Goal: Task Accomplishment & Management: Manage account settings

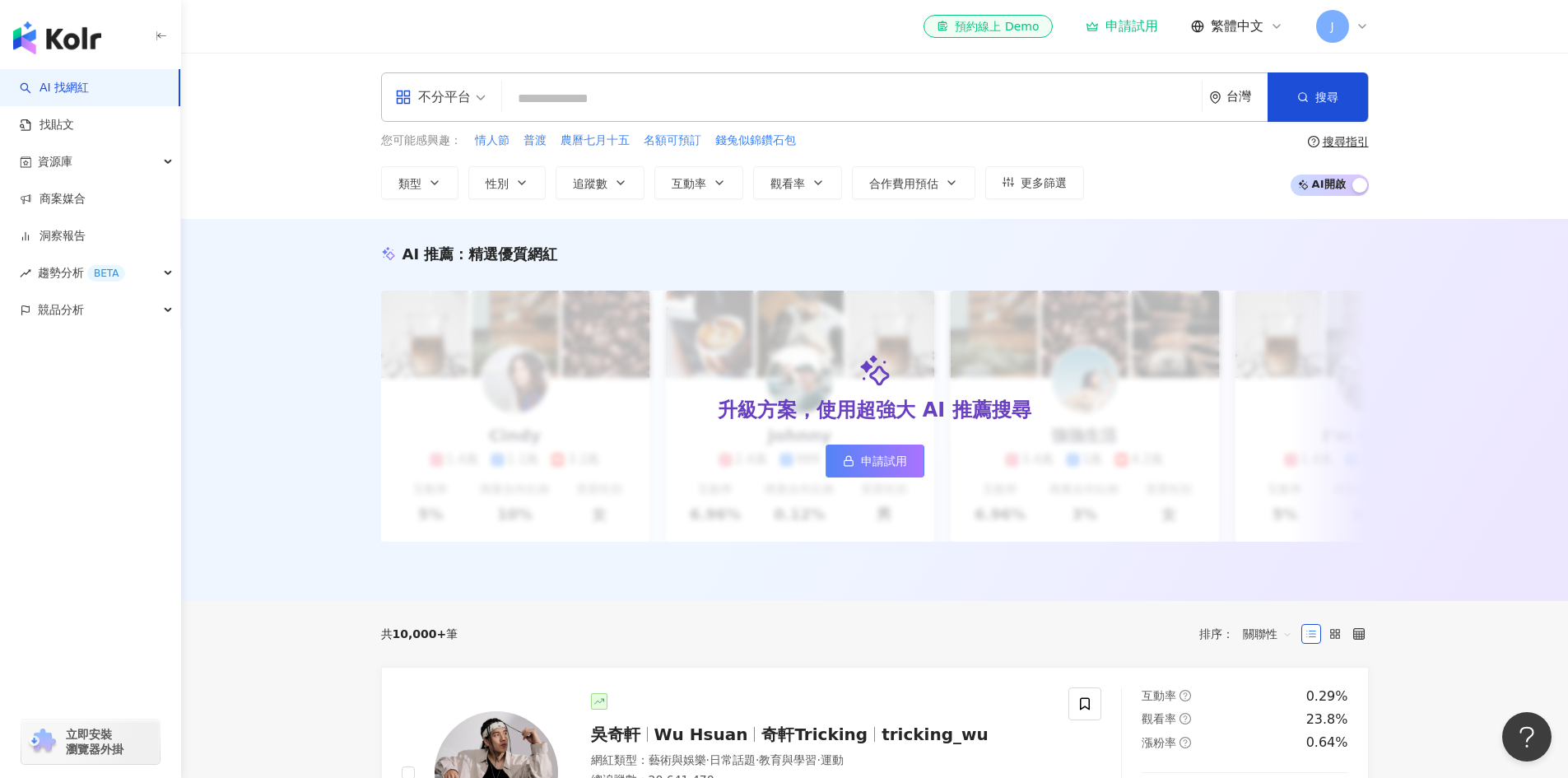
click at [1360, 28] on icon at bounding box center [1362, 26] width 13 height 13
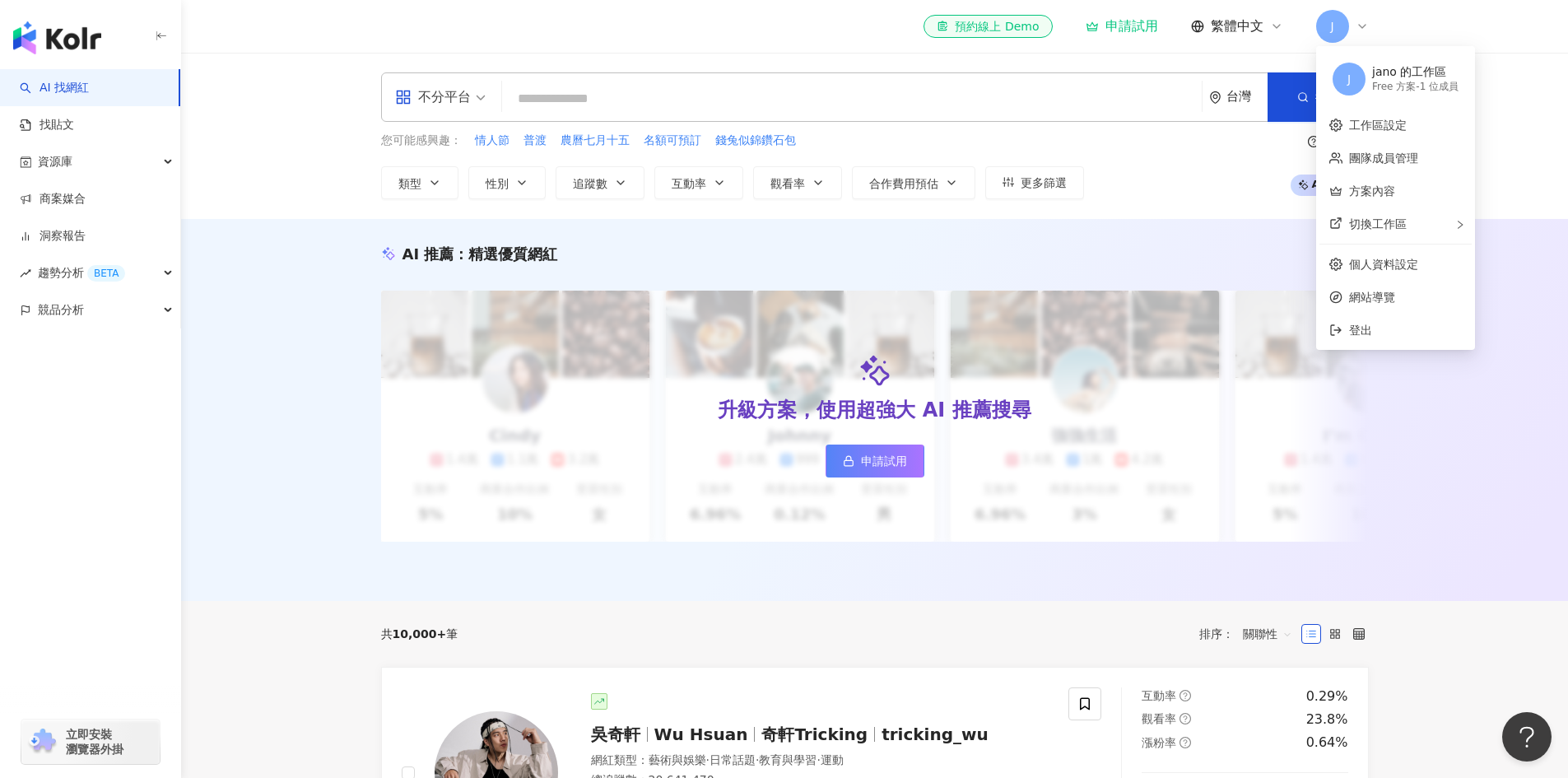
click at [1351, 75] on span "J" at bounding box center [1349, 80] width 4 height 19
click at [1404, 263] on link "個人資料設定" at bounding box center [1384, 264] width 69 height 13
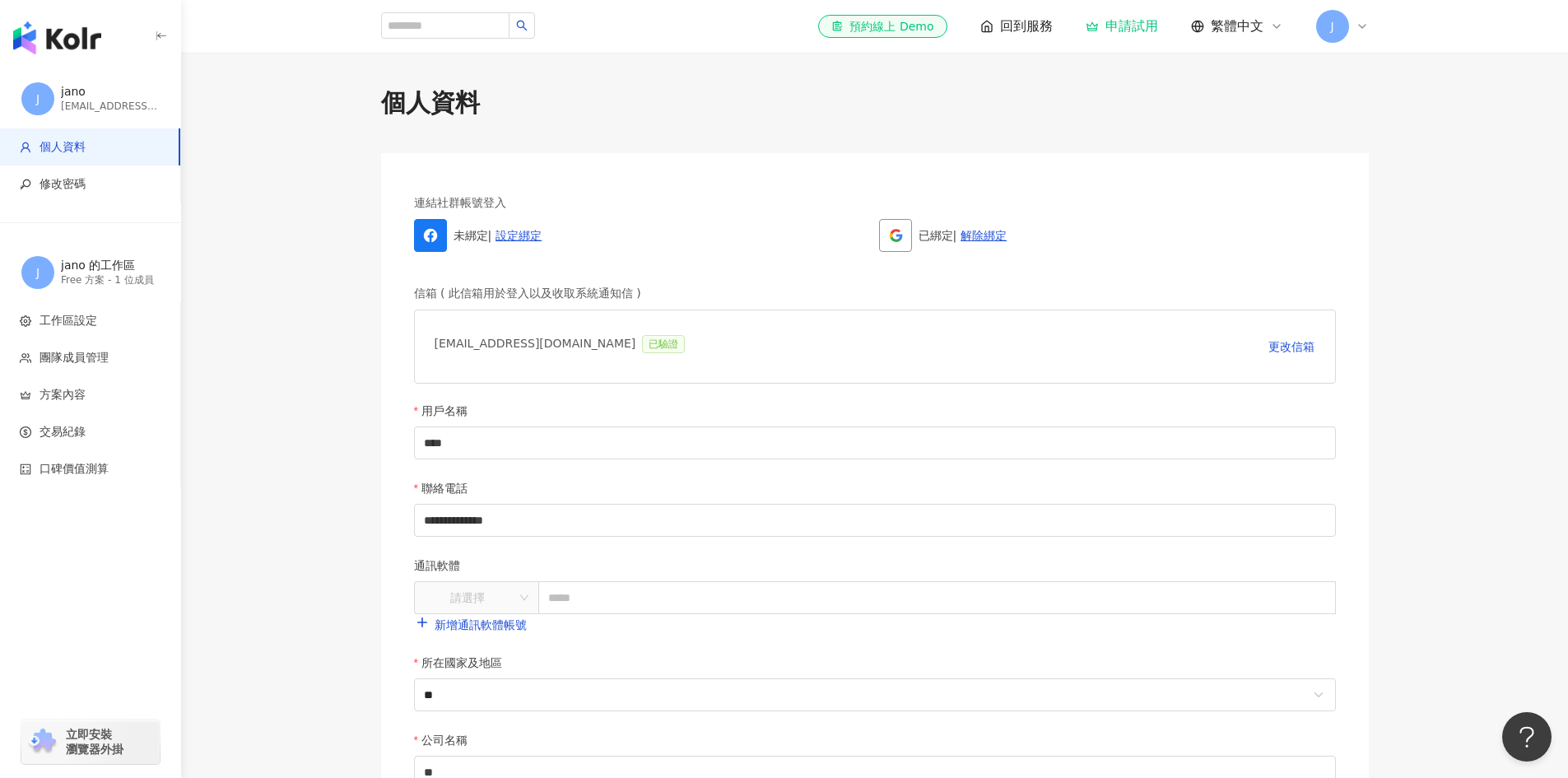
click at [500, 333] on div "[EMAIL_ADDRESS][DOMAIN_NAME] 已驗證" at bounding box center [563, 346] width 257 height 33
click at [497, 340] on div "[EMAIL_ADDRESS][DOMAIN_NAME] 已驗證" at bounding box center [563, 346] width 257 height 33
click at [821, 371] on div "[EMAIL_ADDRESS][DOMAIN_NAME] 已驗證 更改信箱" at bounding box center [875, 346] width 922 height 74
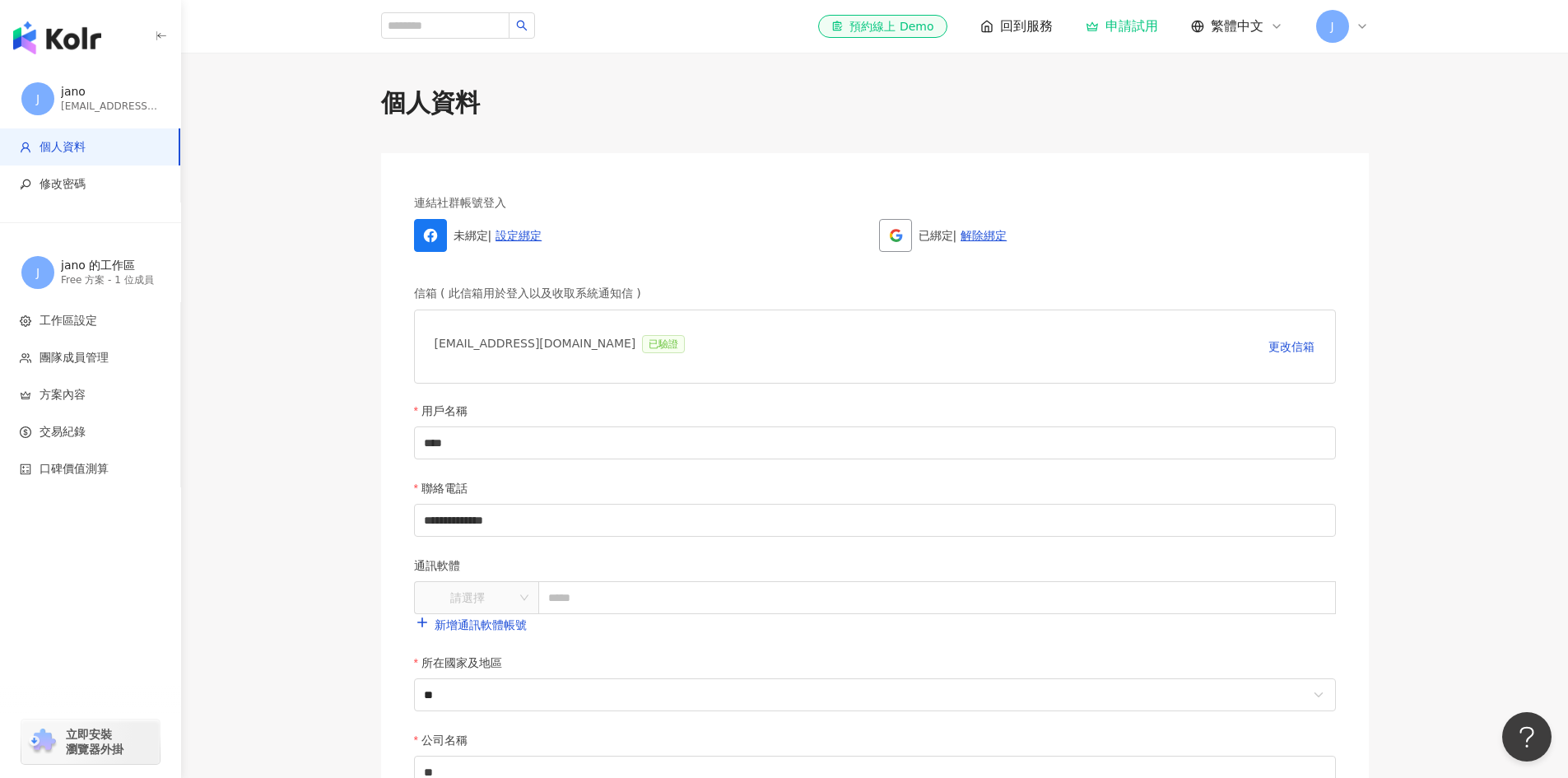
click at [546, 347] on div "[EMAIL_ADDRESS][DOMAIN_NAME] 已驗證" at bounding box center [563, 346] width 257 height 33
copy div "[EMAIL_ADDRESS][DOMAIN_NAME] 已驗證 更改信箱 重新寄送驗證信"
click at [545, 345] on div "[EMAIL_ADDRESS][DOMAIN_NAME] 已驗證" at bounding box center [563, 346] width 257 height 33
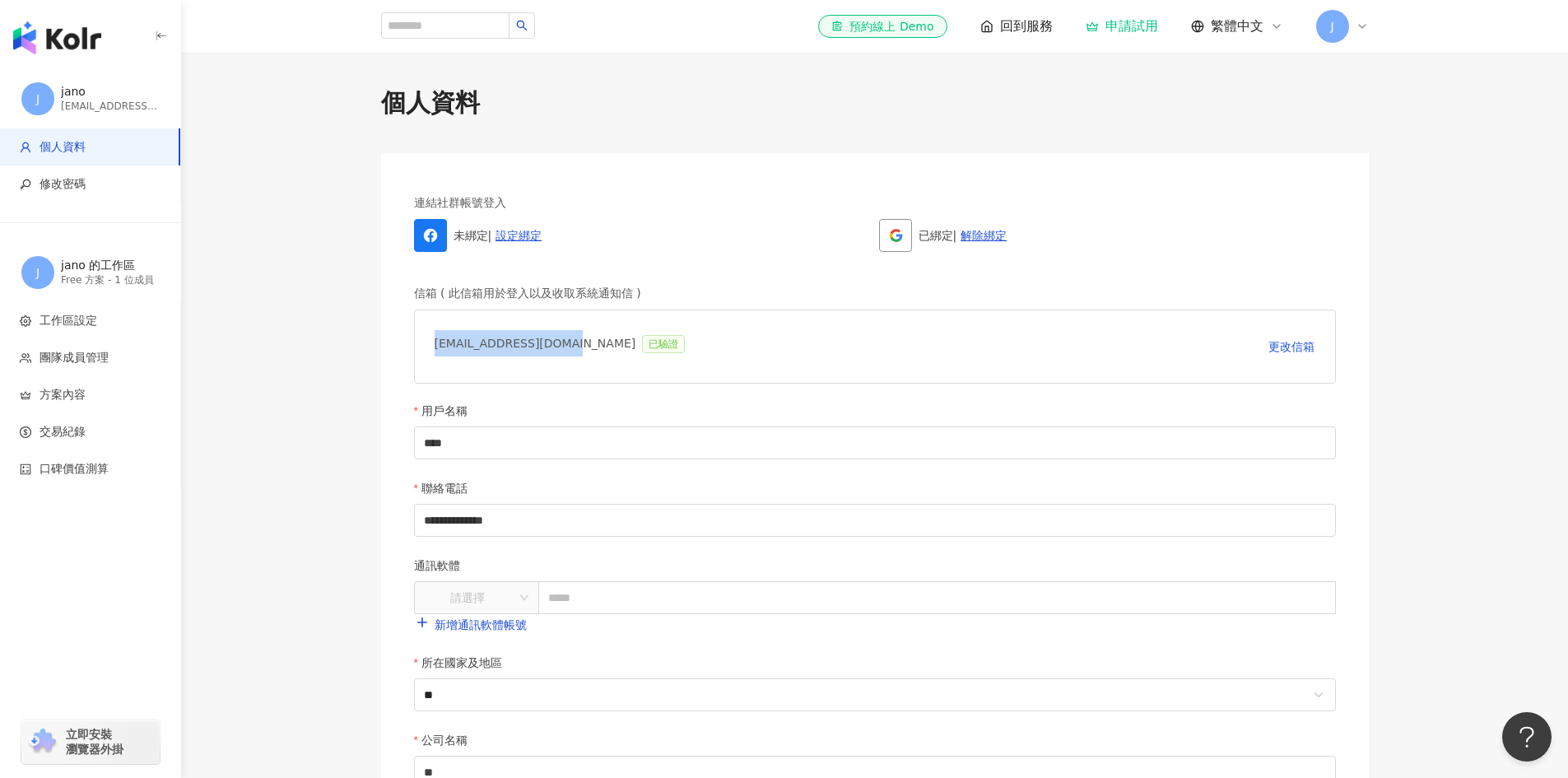
drag, startPoint x: 566, startPoint y: 348, endPoint x: 421, endPoint y: 335, distance: 145.6
click at [421, 335] on div "[EMAIL_ADDRESS][DOMAIN_NAME] 已驗證 更改信箱" at bounding box center [875, 346] width 922 height 74
copy div "[EMAIL_ADDRESS][DOMAIN_NAME]"
click at [233, 319] on main "**********" at bounding box center [875, 642] width 1387 height 1113
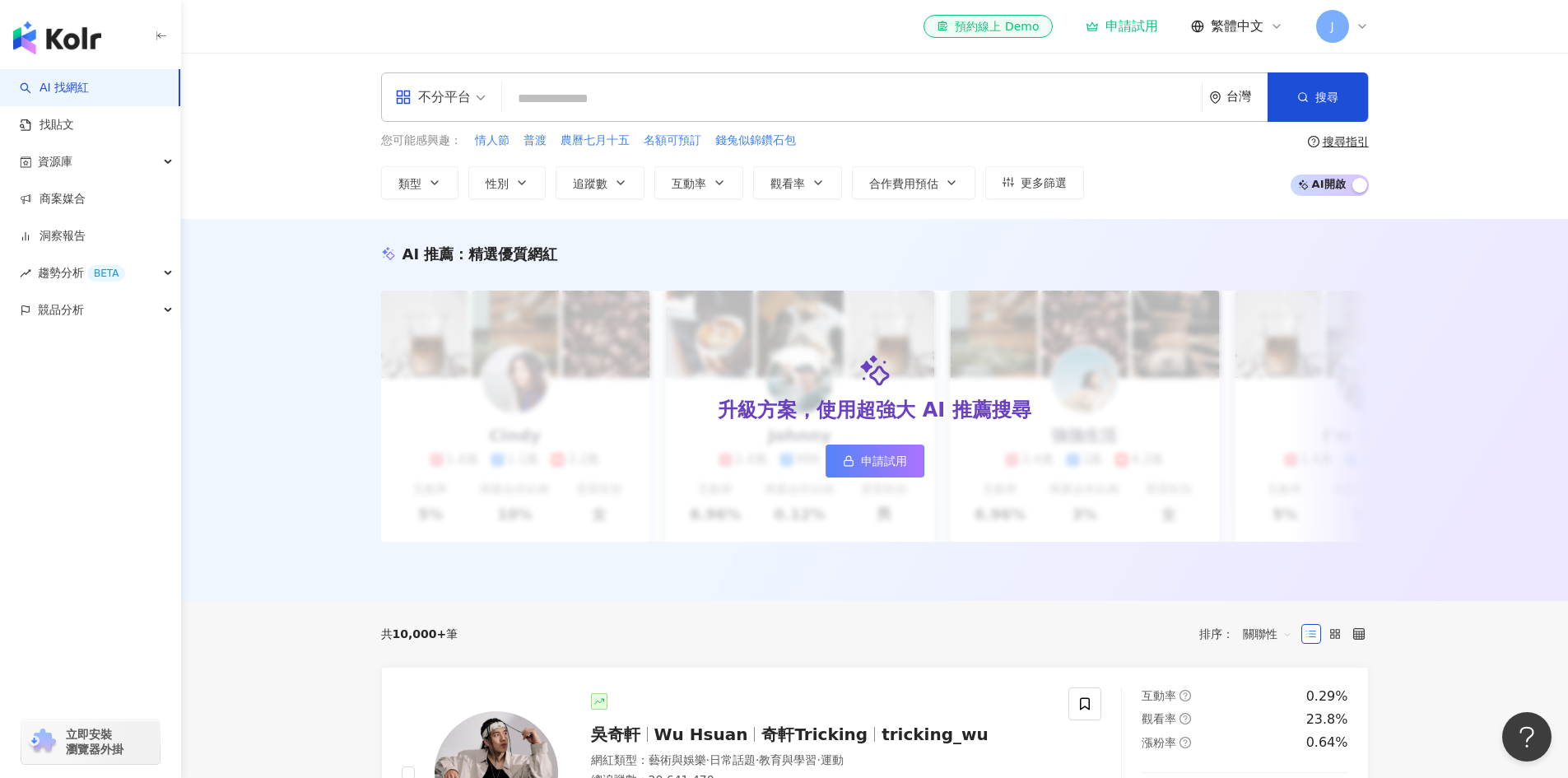
click at [660, 100] on input "search" at bounding box center [851, 99] width 686 height 31
click at [758, 48] on div "el-icon-cs 預約線上 Demo 申請試用 繁體中文 J" at bounding box center [875, 26] width 988 height 53
